Goal: Task Accomplishment & Management: Use online tool/utility

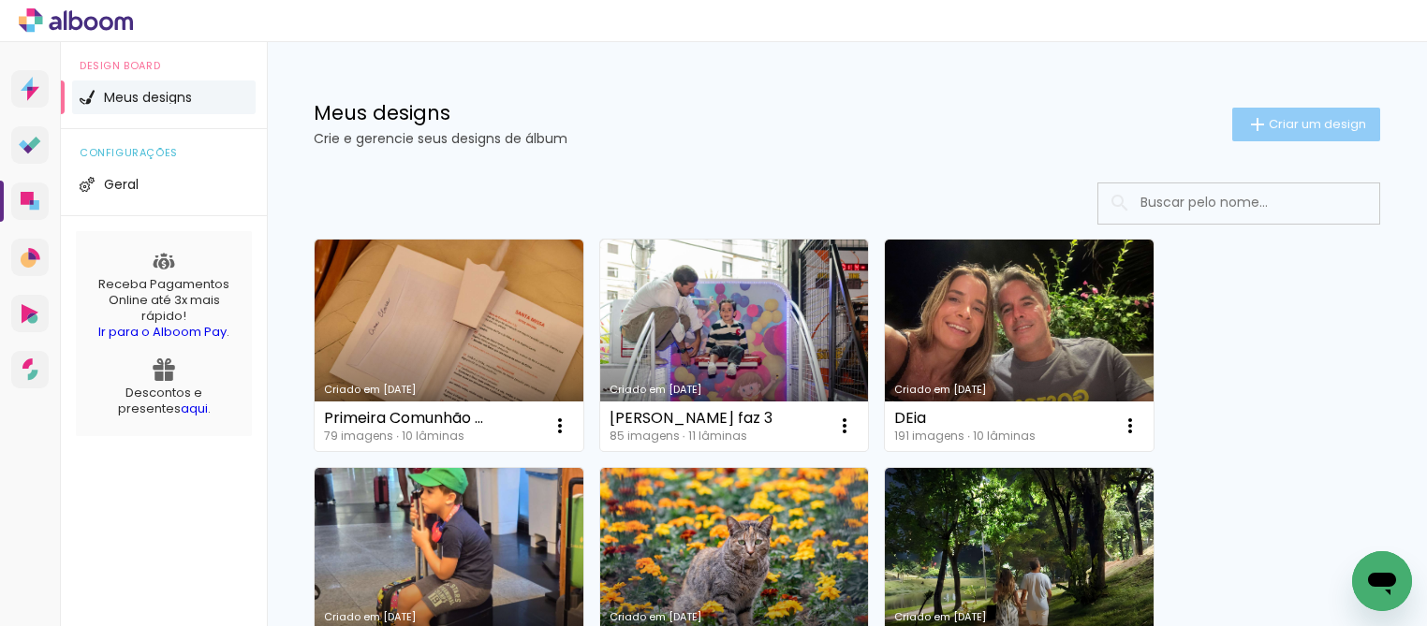
click at [1321, 128] on span "Criar um design" at bounding box center [1317, 124] width 97 height 12
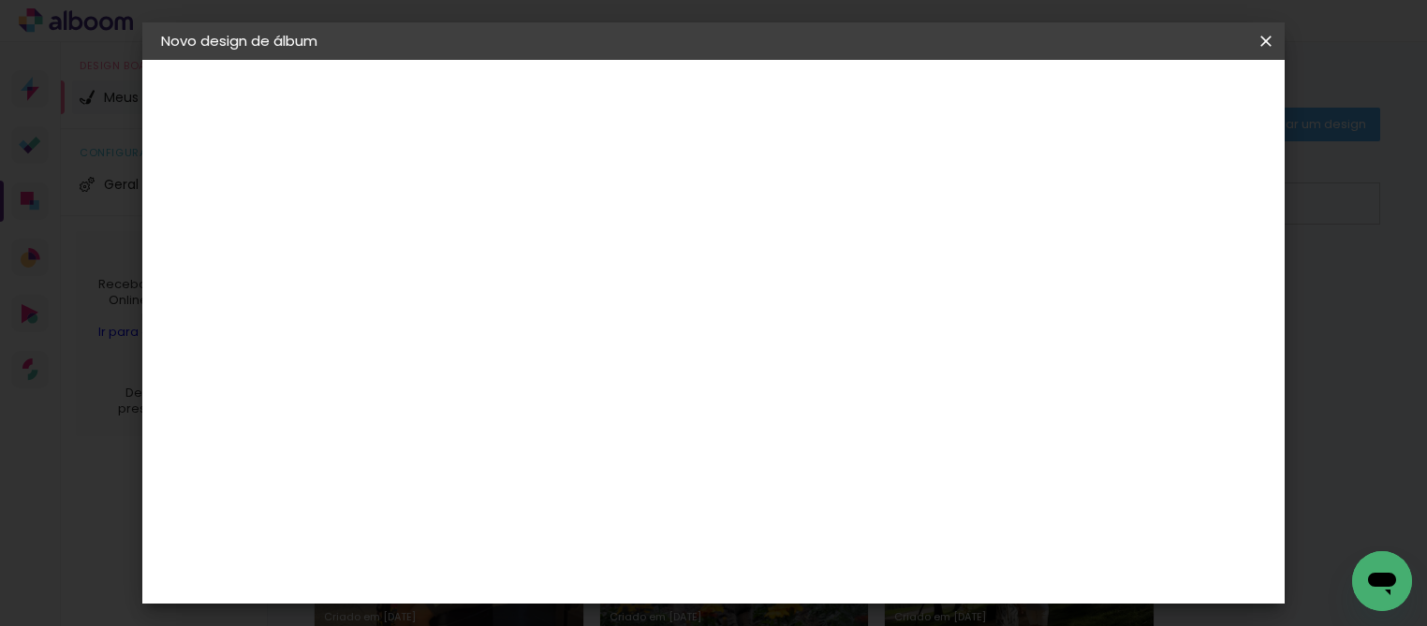
click at [467, 241] on input at bounding box center [467, 251] width 0 height 29
type input "/"
type input "Joca faz 3"
type paper-input "Joca faz 3"
click at [0, 0] on header "Informações Dê um título ao seu álbum. Avançar" at bounding box center [0, 0] width 0 height 0
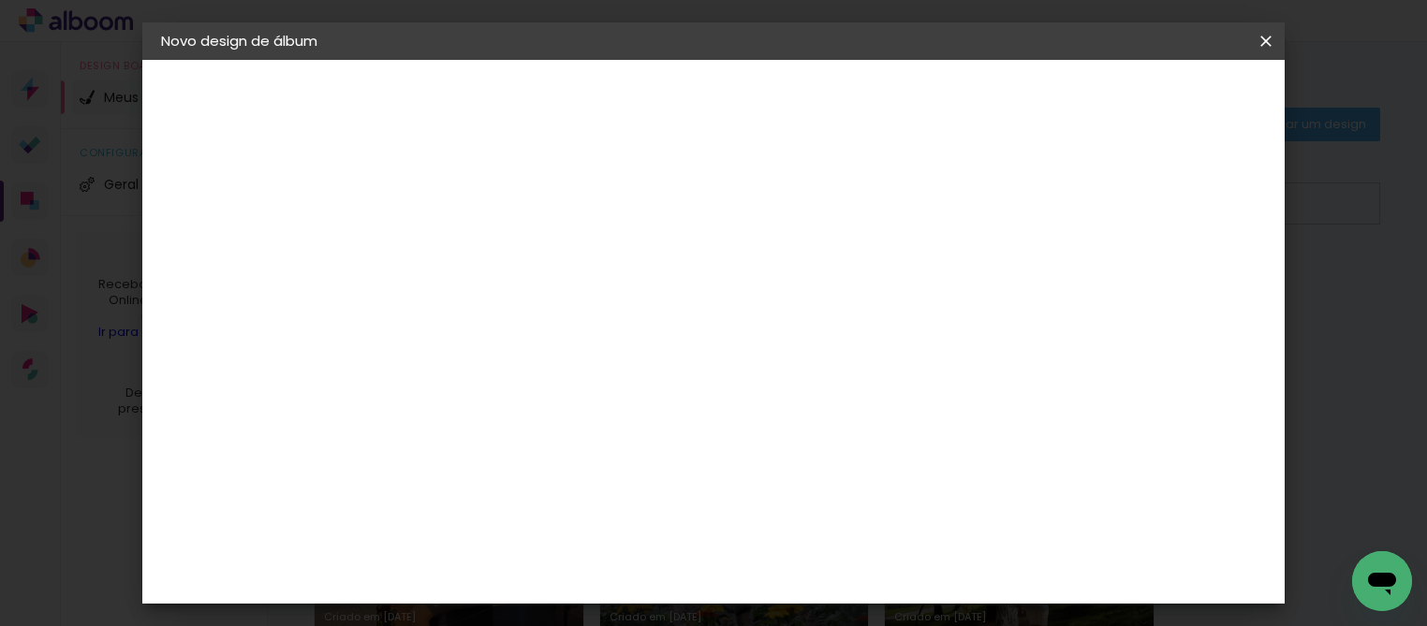
click at [0, 0] on slot "Avançar" at bounding box center [0, 0] width 0 height 0
click at [505, 565] on div "Fênix Álbuns" at bounding box center [480, 580] width 50 height 30
click at [0, 0] on slot "Avançar" at bounding box center [0, 0] width 0 height 0
click at [594, 368] on span "20 × 25" at bounding box center [549, 378] width 87 height 50
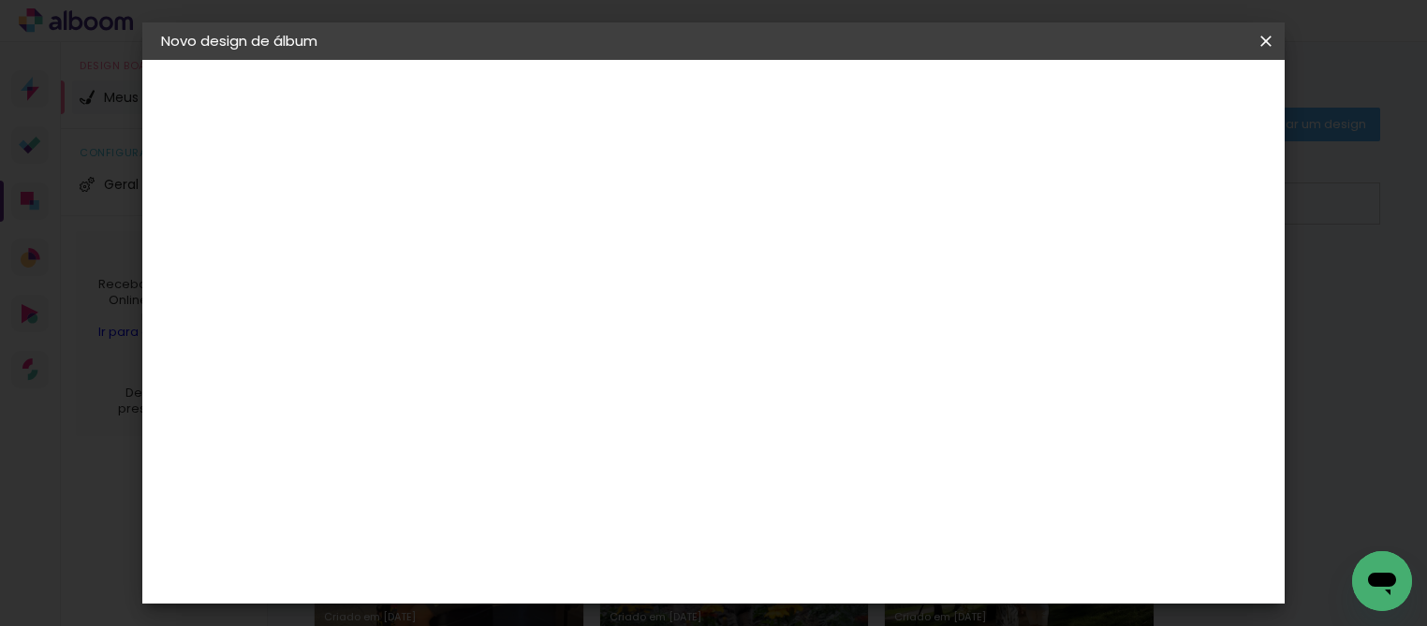
click at [0, 0] on slot "Avançar" at bounding box center [0, 0] width 0 height 0
click at [0, 0] on slot "Mostrar sangria" at bounding box center [0, 0] width 0 height 0
type paper-checkbox "on"
click at [963, 111] on paper-button "Iniciar design" at bounding box center [902, 99] width 123 height 32
